Goal: Information Seeking & Learning: Learn about a topic

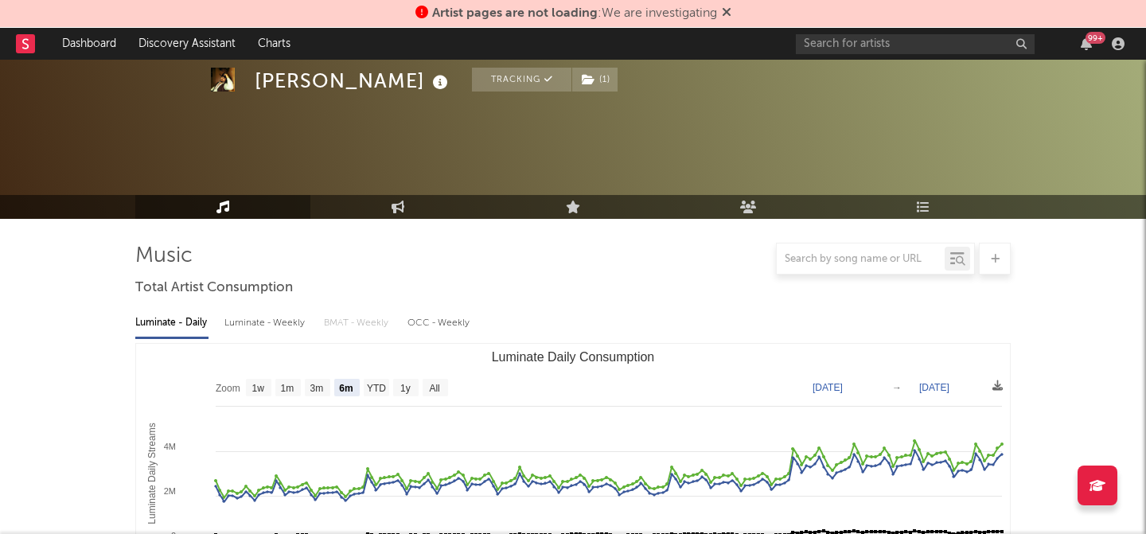
select select "6m"
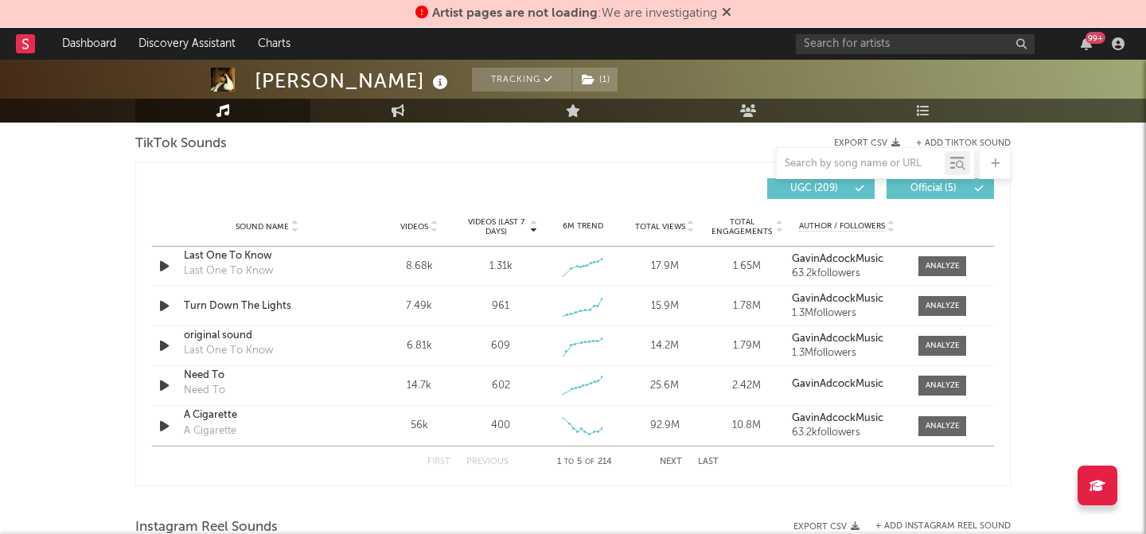
click at [732, 13] on icon at bounding box center [727, 12] width 10 height 13
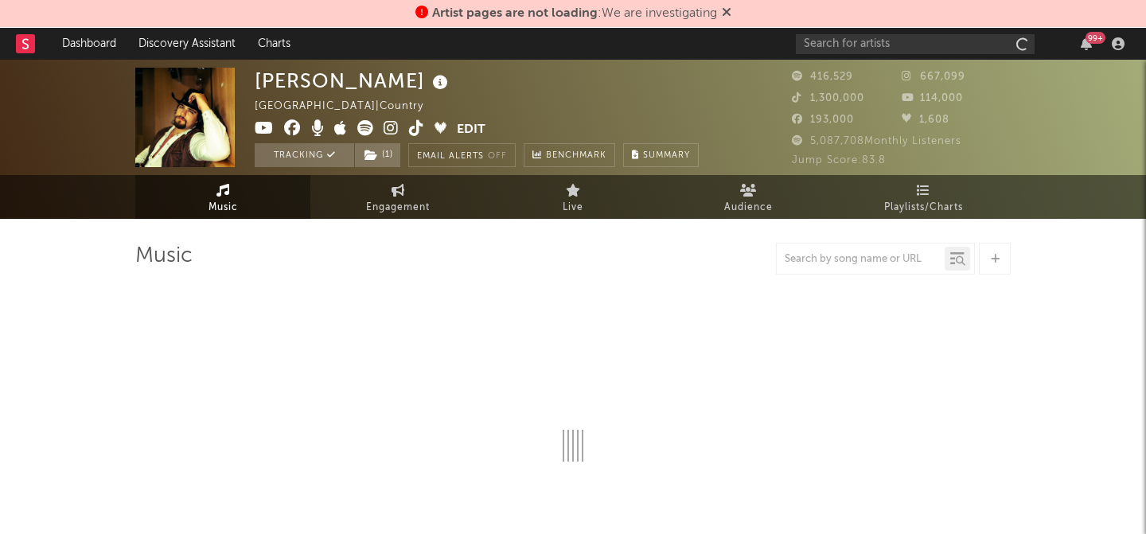
select select "6m"
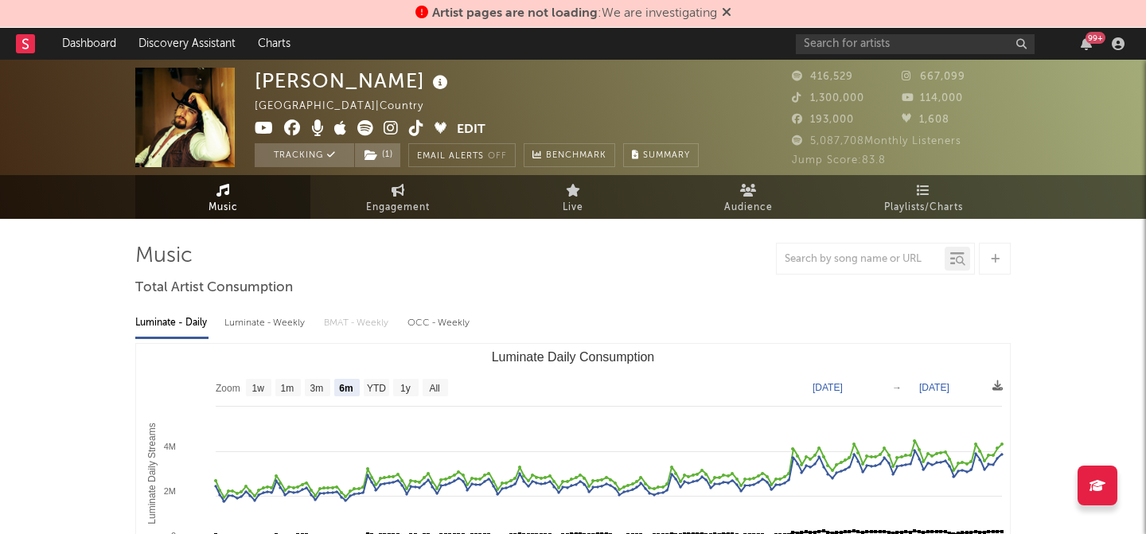
click at [729, 19] on span at bounding box center [727, 13] width 10 height 13
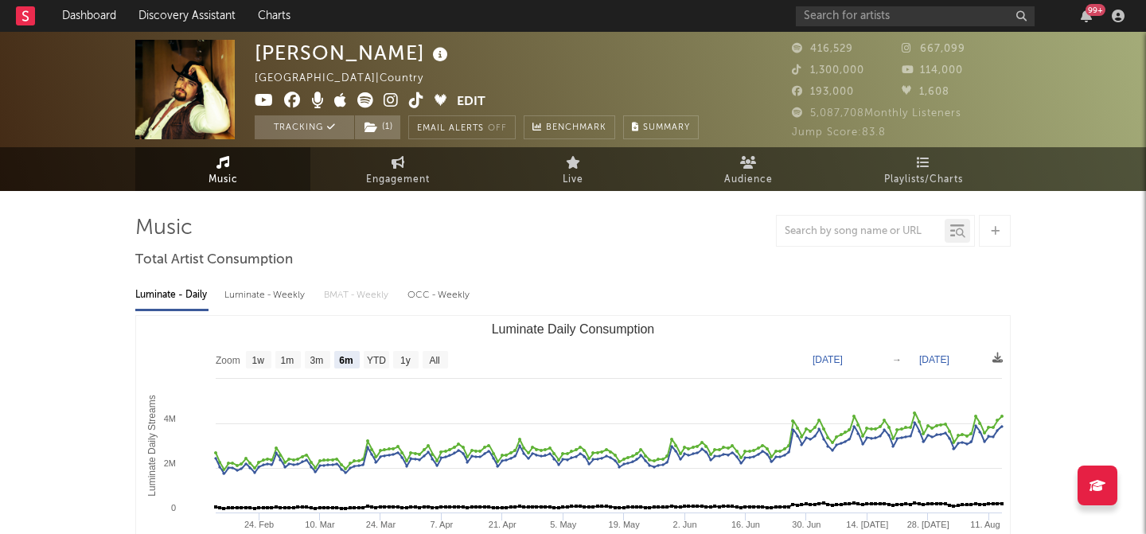
click at [693, 24] on nav "Dashboard Discovery Assistant Charts 99 +" at bounding box center [573, 16] width 1146 height 32
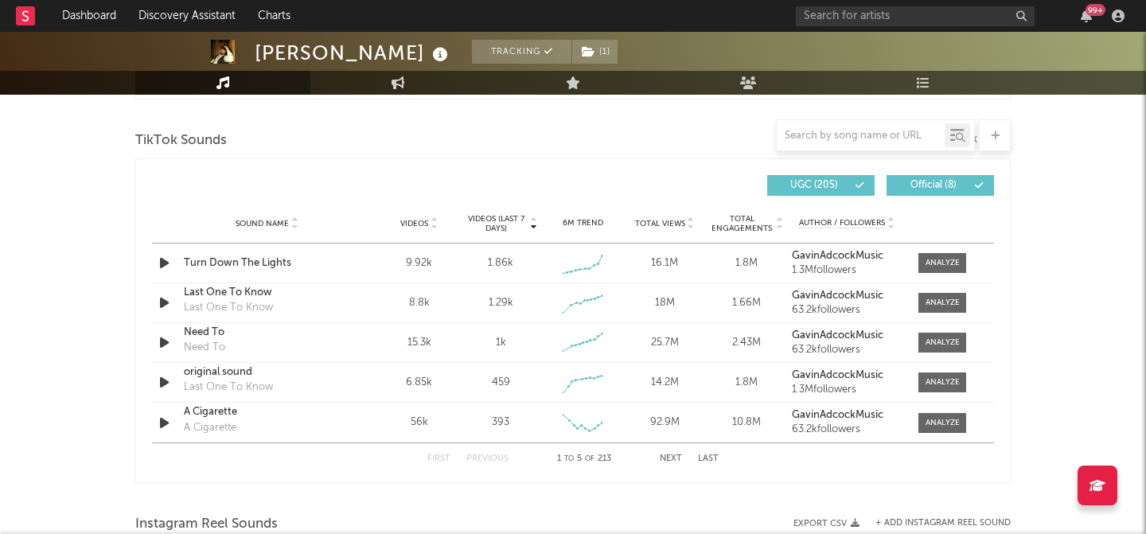
scroll to position [1083, 0]
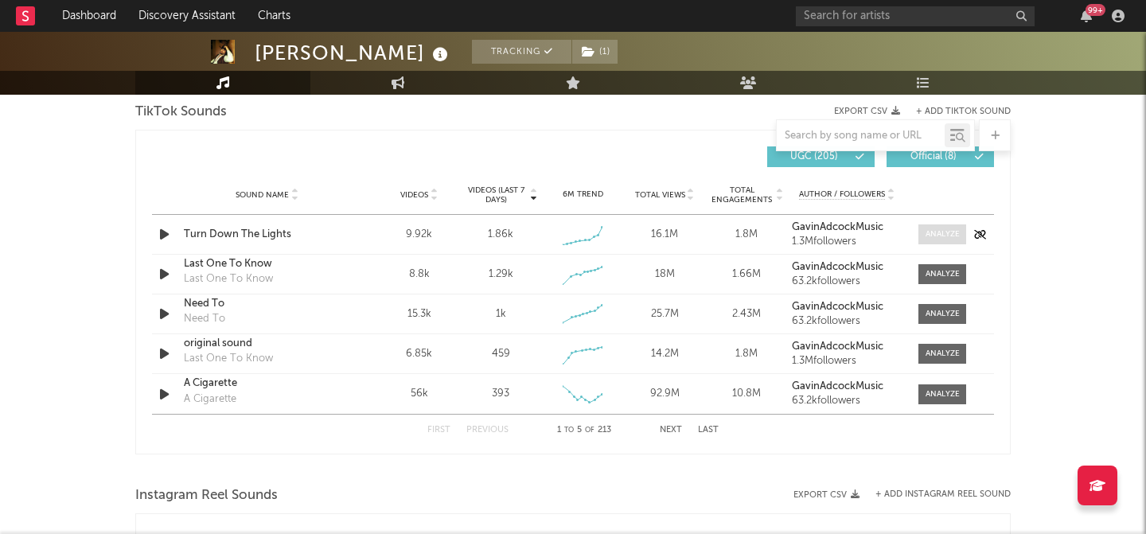
click at [953, 232] on div at bounding box center [943, 234] width 34 height 12
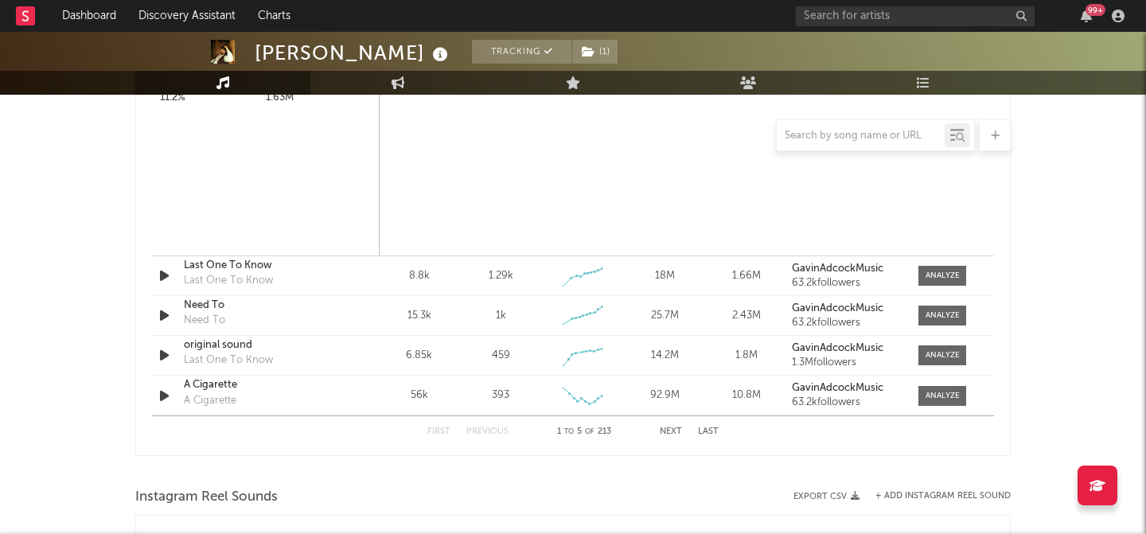
scroll to position [1583, 0]
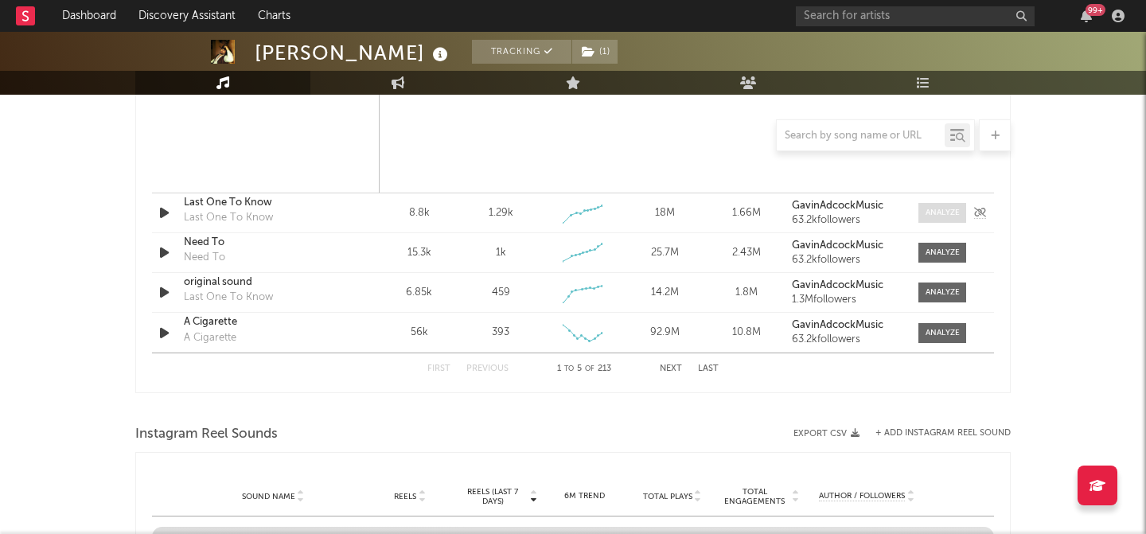
click at [947, 208] on div at bounding box center [943, 213] width 34 height 12
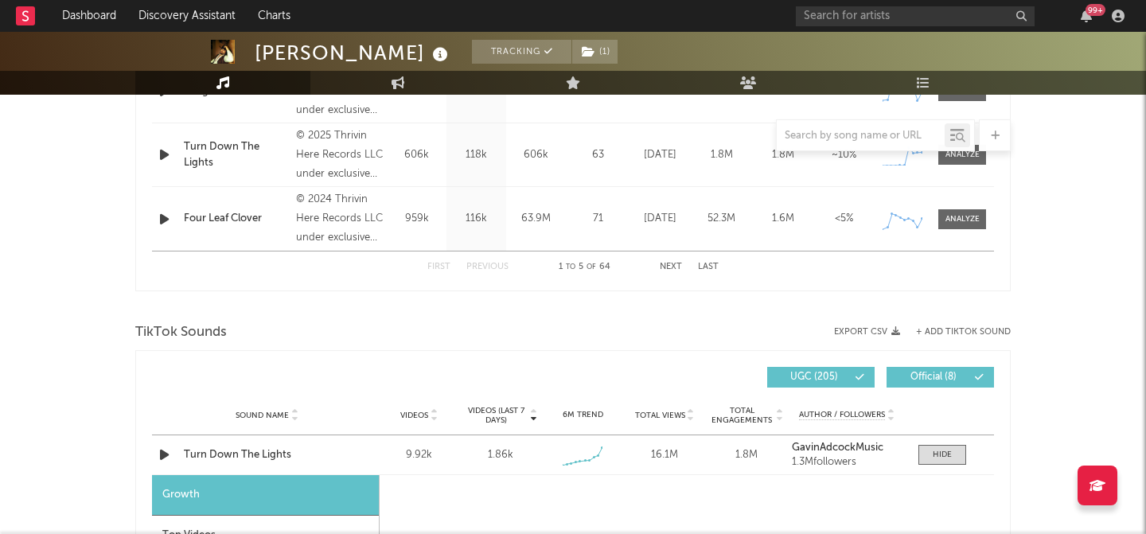
scroll to position [1114, 0]
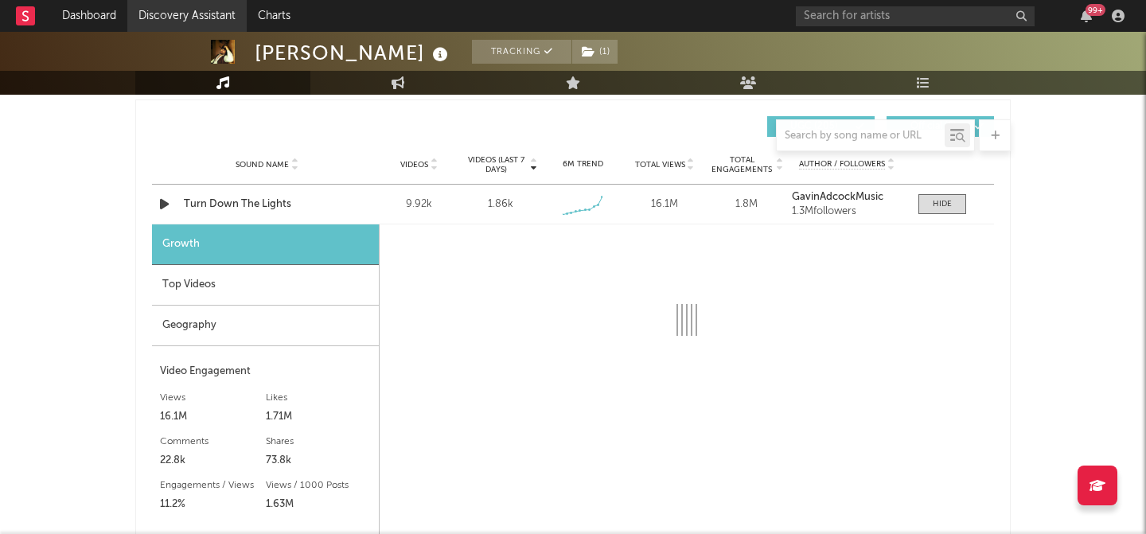
select select "1w"
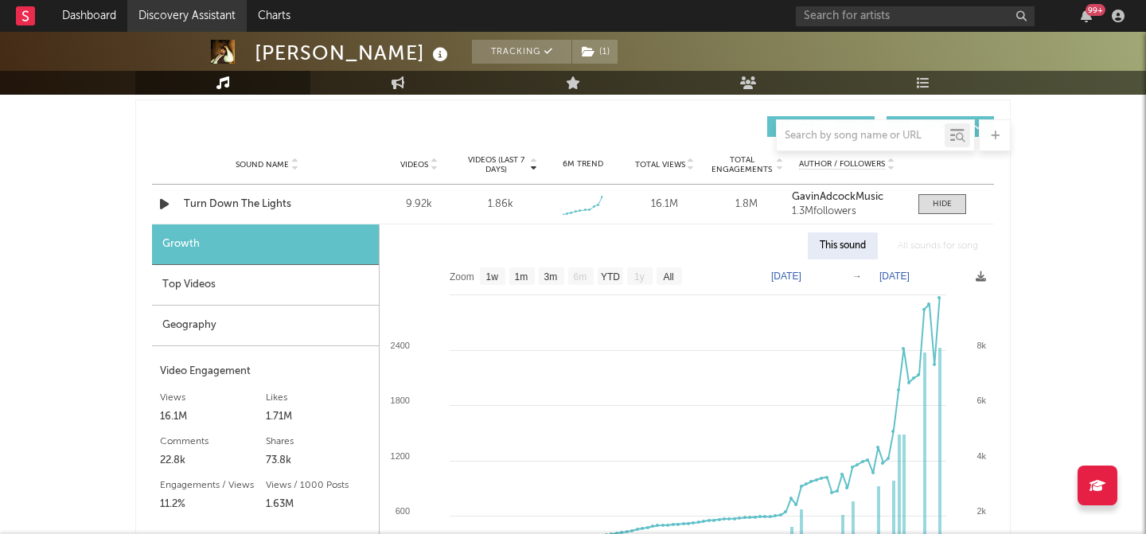
select select "1w"
